Goal: Task Accomplishment & Management: Use online tool/utility

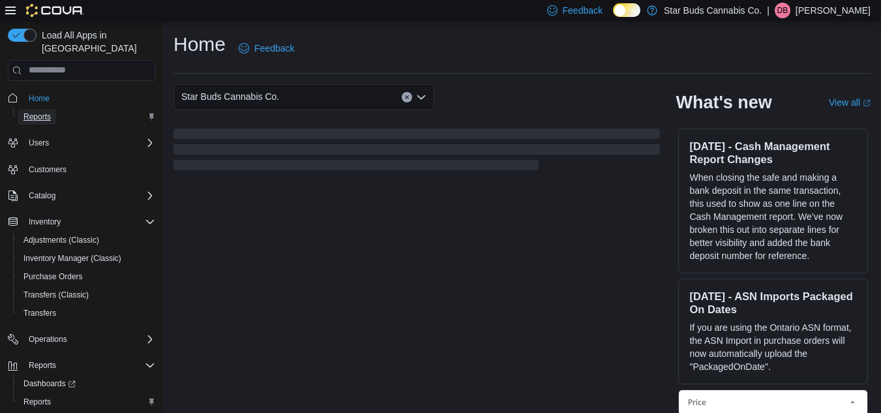
click at [47, 112] on span "Reports" at bounding box center [36, 117] width 27 height 10
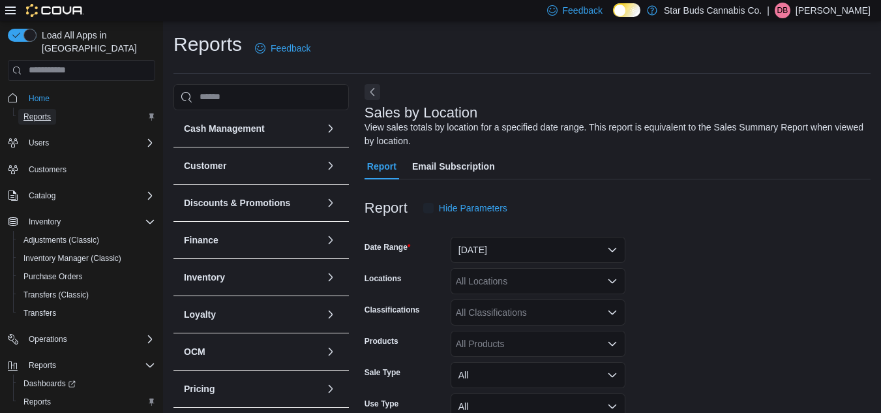
scroll to position [44, 0]
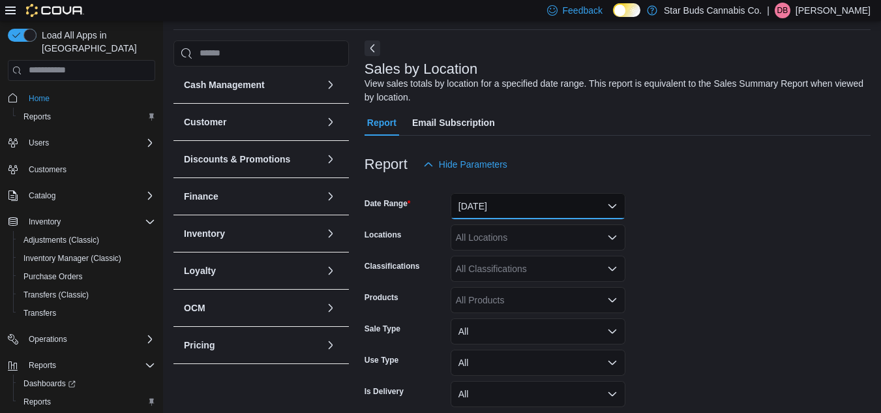
click at [545, 207] on button "[DATE]" at bounding box center [538, 206] width 175 height 26
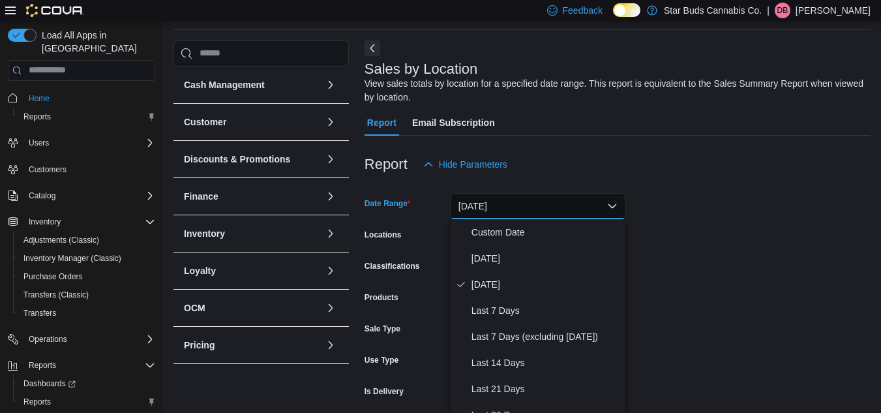
scroll to position [46, 0]
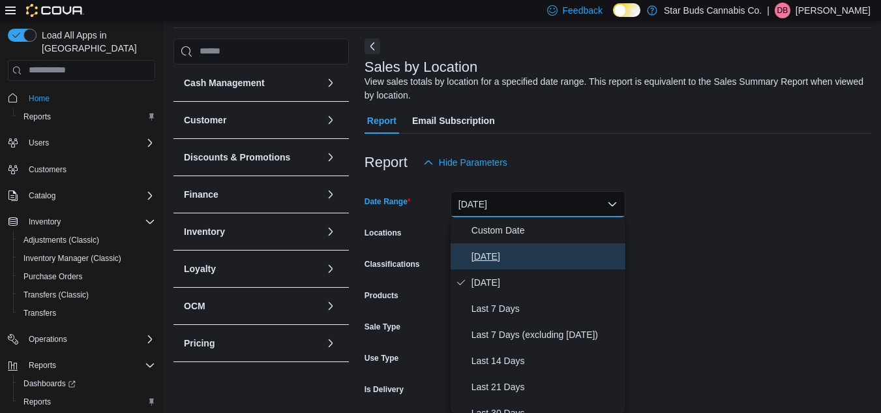
click at [513, 252] on span "[DATE]" at bounding box center [546, 256] width 149 height 16
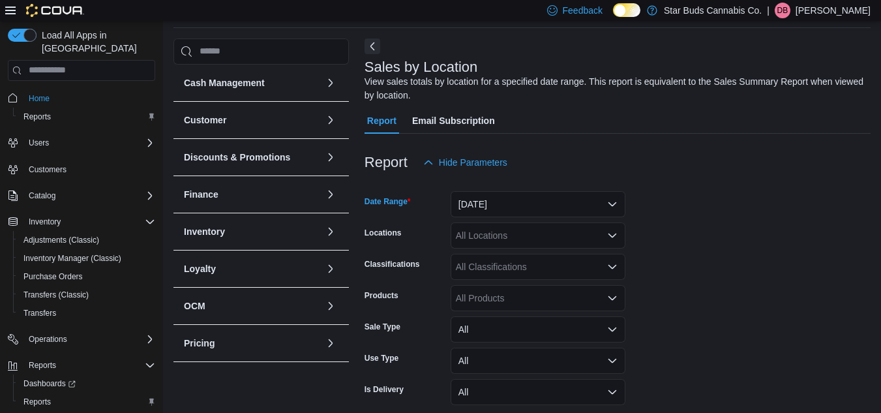
click at [543, 238] on div "All Locations" at bounding box center [538, 235] width 175 height 26
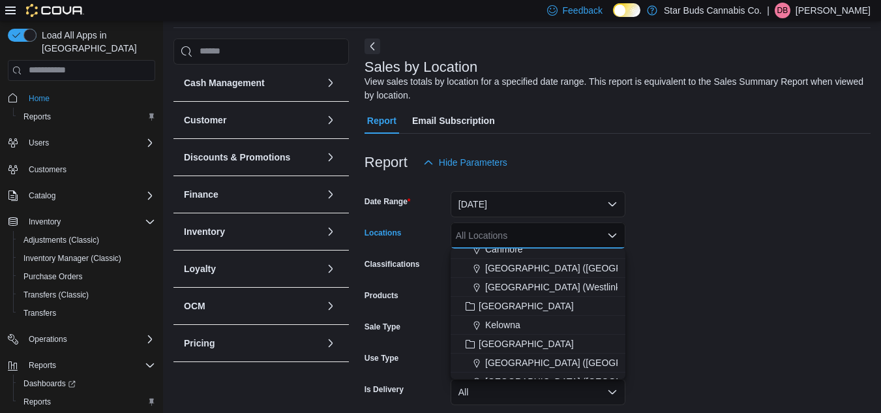
scroll to position [130, 0]
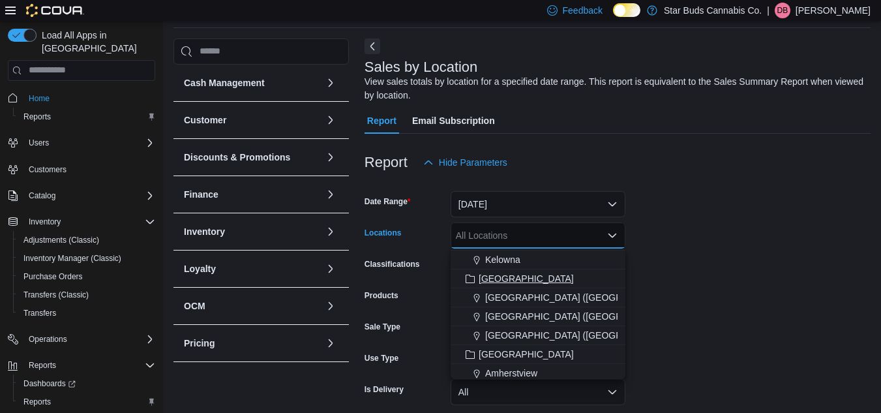
click at [507, 278] on span "[GEOGRAPHIC_DATA]" at bounding box center [526, 278] width 95 height 13
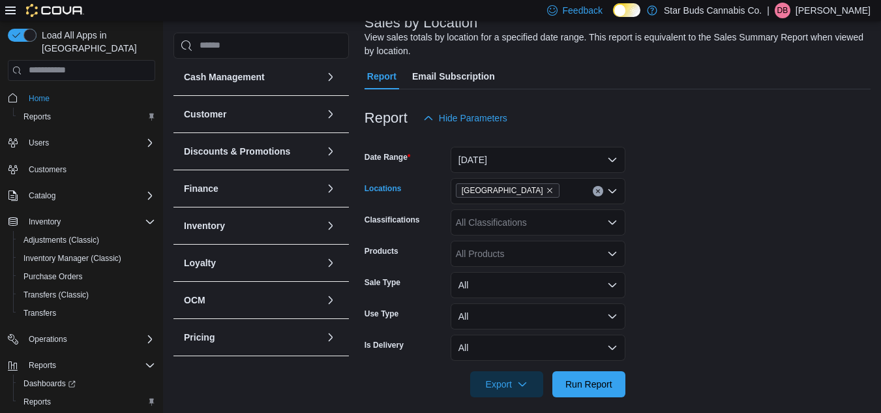
scroll to position [100, 0]
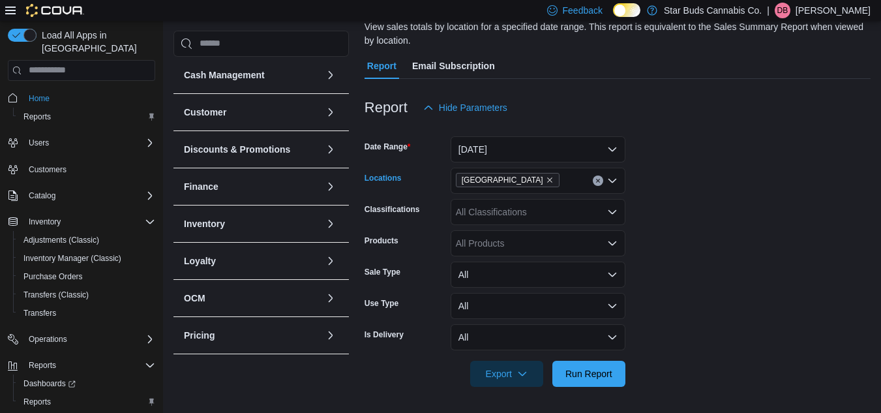
click at [577, 389] on div at bounding box center [618, 395] width 506 height 16
click at [587, 372] on span "Run Report" at bounding box center [588, 373] width 47 height 13
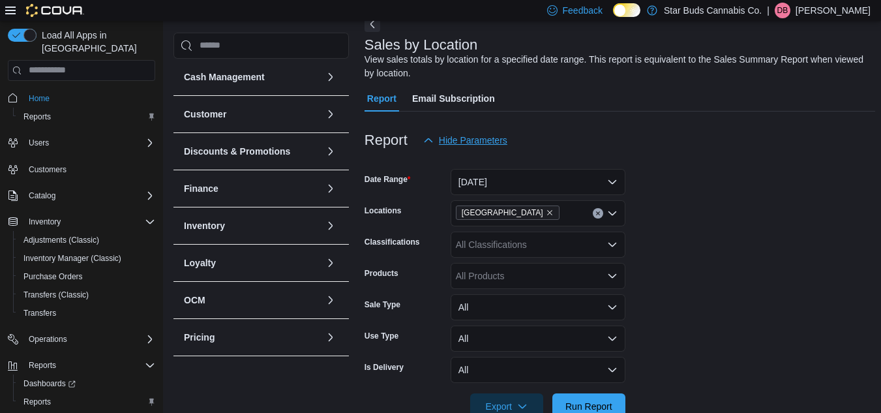
scroll to position [65, 0]
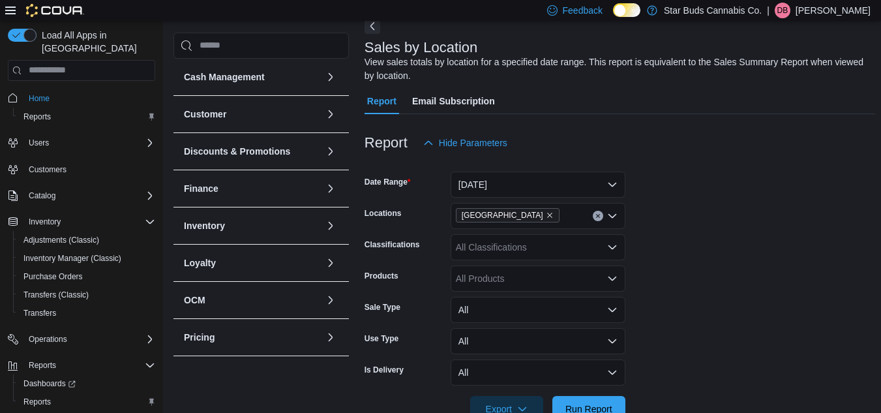
click at [372, 32] on button "Next" at bounding box center [373, 26] width 16 height 16
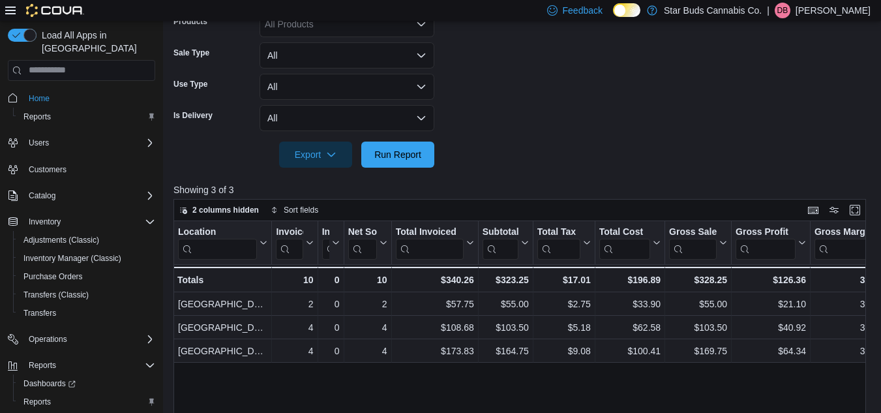
scroll to position [326, 0]
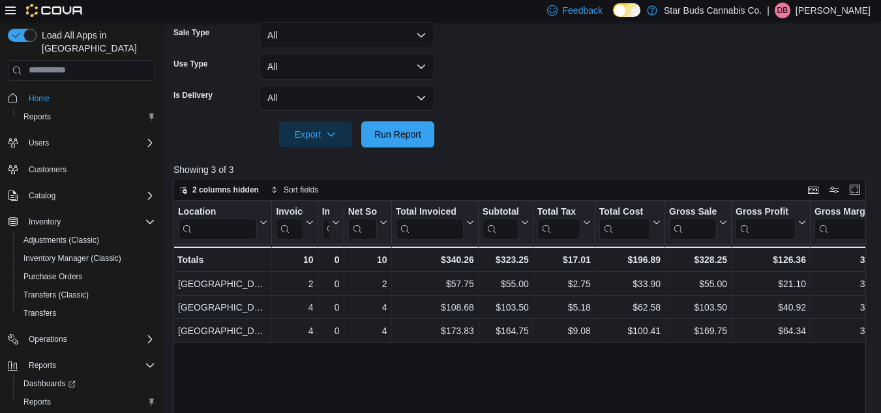
click at [605, 115] on div at bounding box center [523, 116] width 700 height 10
click at [395, 143] on span "Run Report" at bounding box center [397, 134] width 57 height 26
click at [417, 140] on span "Run Report" at bounding box center [397, 133] width 47 height 13
